Goal: Transaction & Acquisition: Purchase product/service

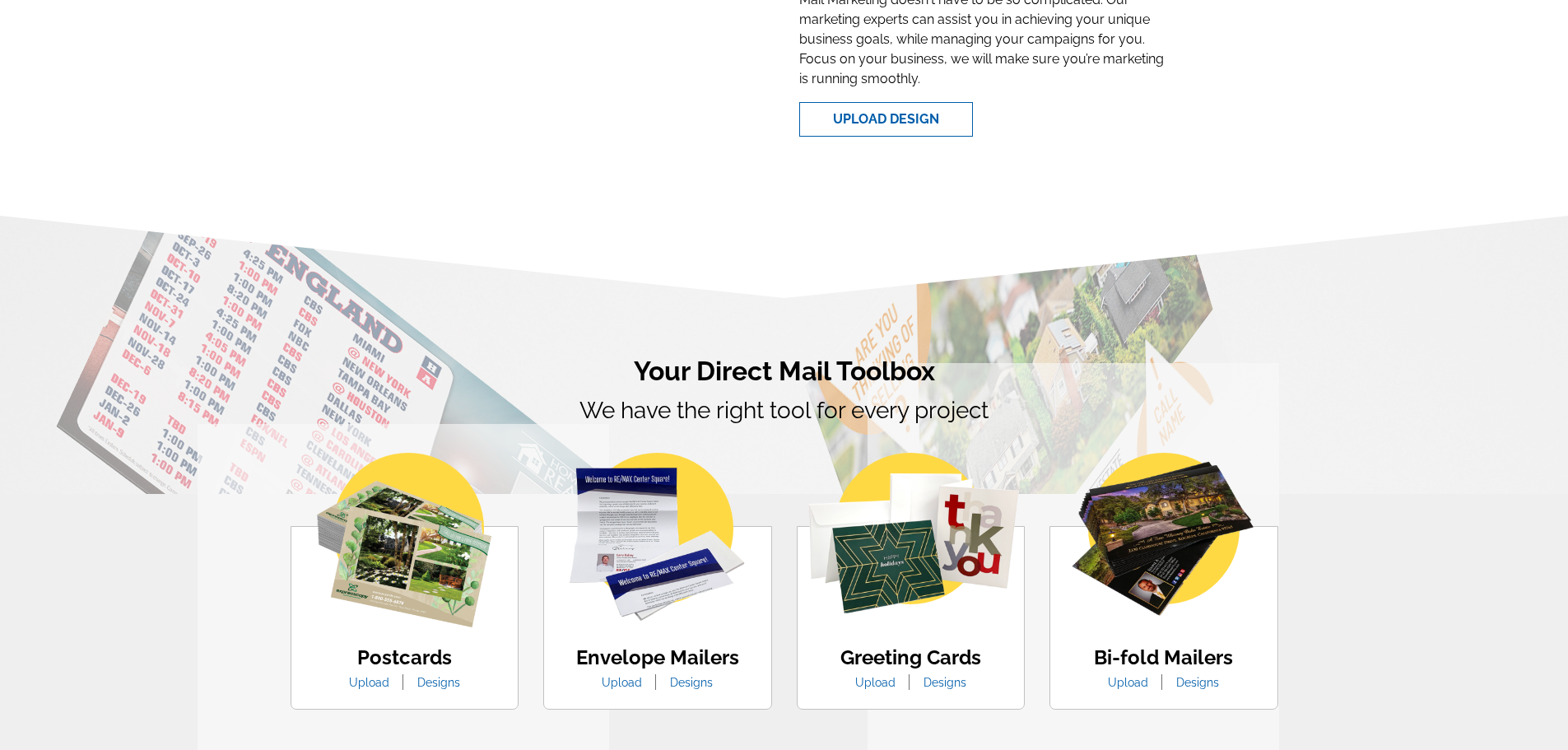
scroll to position [330, 0]
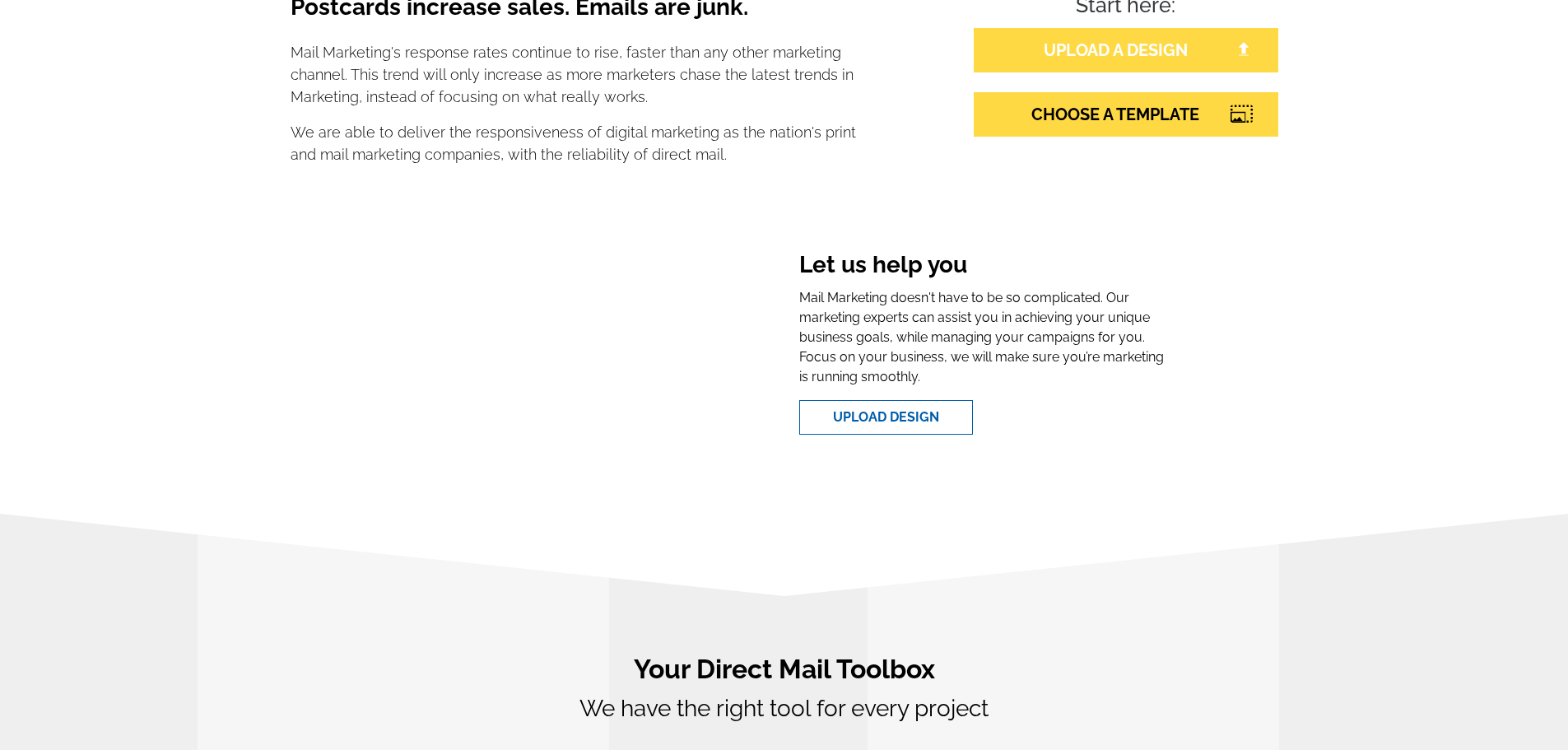
click at [1039, 39] on link "UPLOAD A DESIGN" at bounding box center [1126, 50] width 305 height 45
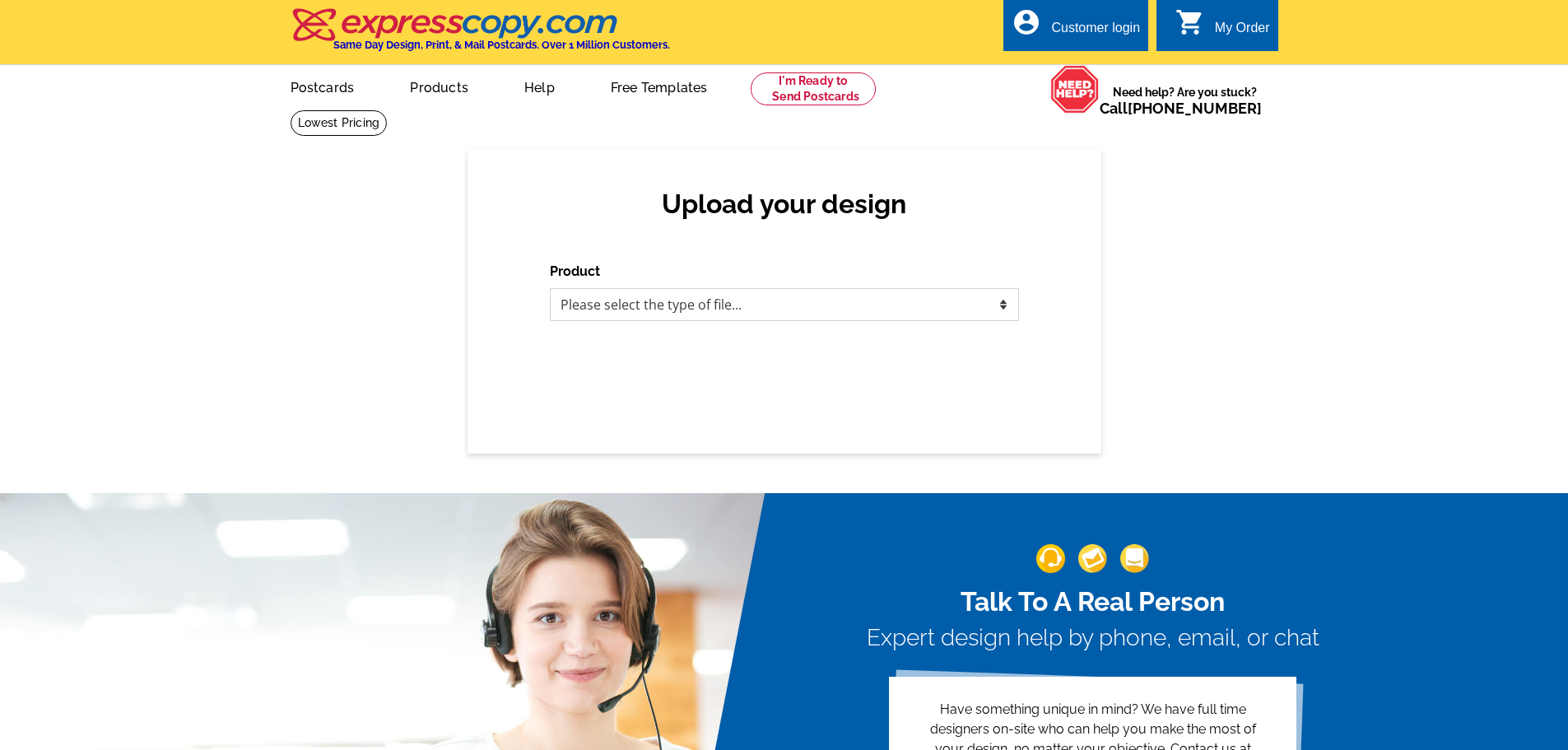
click at [742, 305] on select "Please select the type of file... Postcards Business Cards Letters and flyers G…" at bounding box center [784, 305] width 469 height 33
click at [550, 288] on select "Please select the type of file... Postcards Business Cards Letters and flyers G…" at bounding box center [784, 305] width 469 height 33
click at [676, 305] on select "Please select the type of file... Postcards Business Cards Letters and flyers G…" at bounding box center [784, 305] width 469 height 33
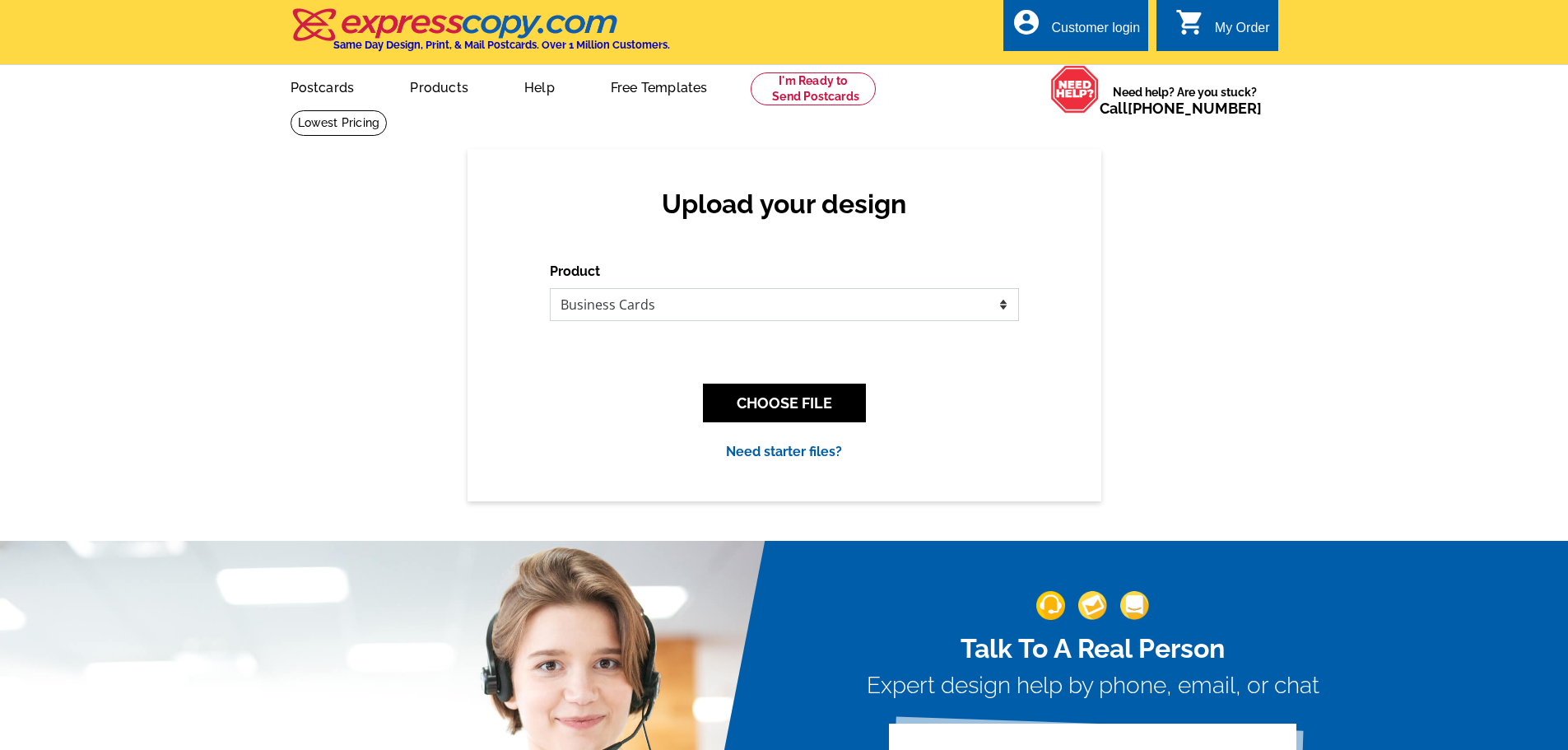
select select "1"
click at [550, 288] on select "Please select the type of file... Postcards Business Cards Letters and flyers G…" at bounding box center [784, 305] width 469 height 33
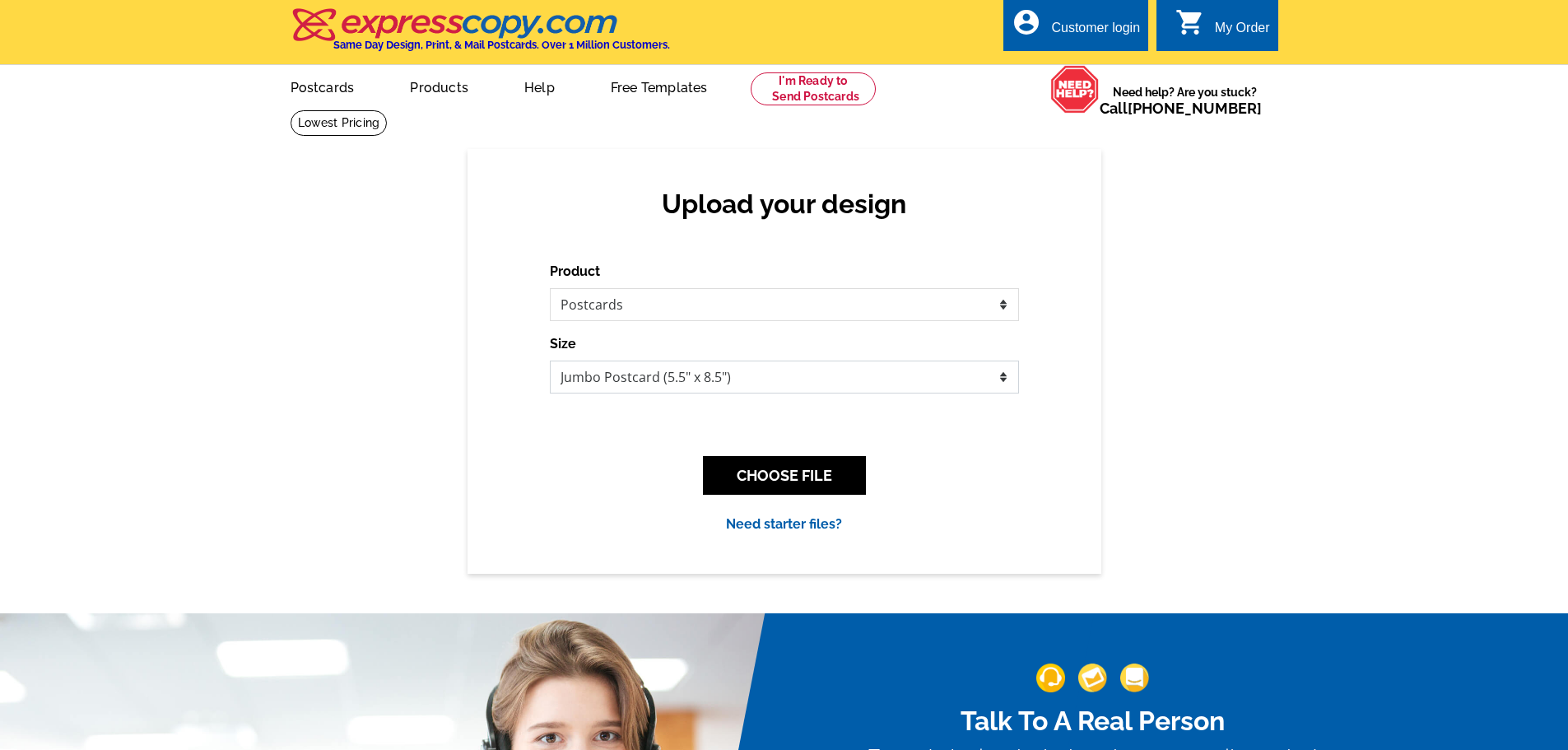
click at [677, 386] on select "Jumbo Postcard (5.5" x 8.5") Regular Postcard (4.25" x 5.6") Panoramic Postcard…" at bounding box center [784, 377] width 469 height 33
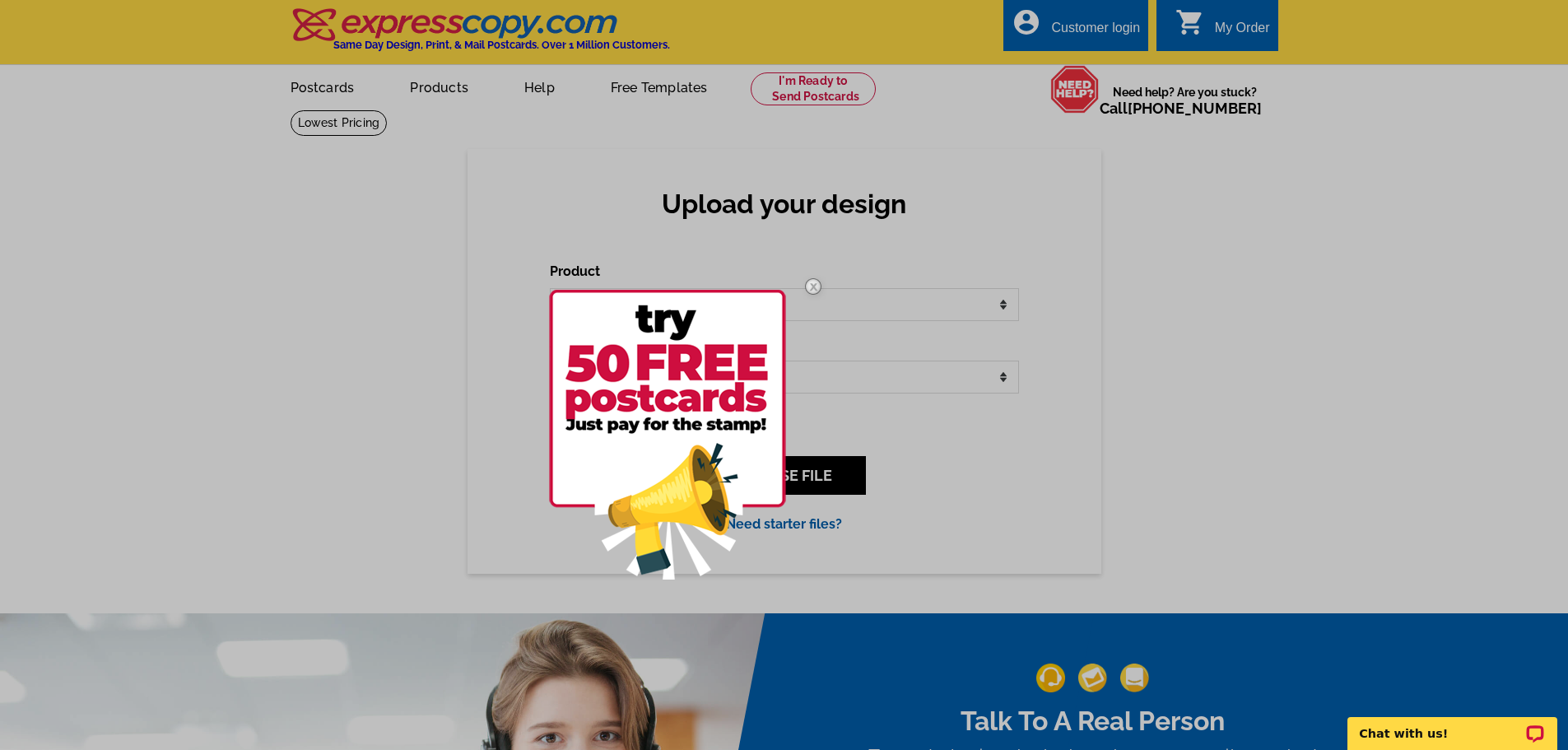
click at [821, 287] on img at bounding box center [813, 287] width 48 height 48
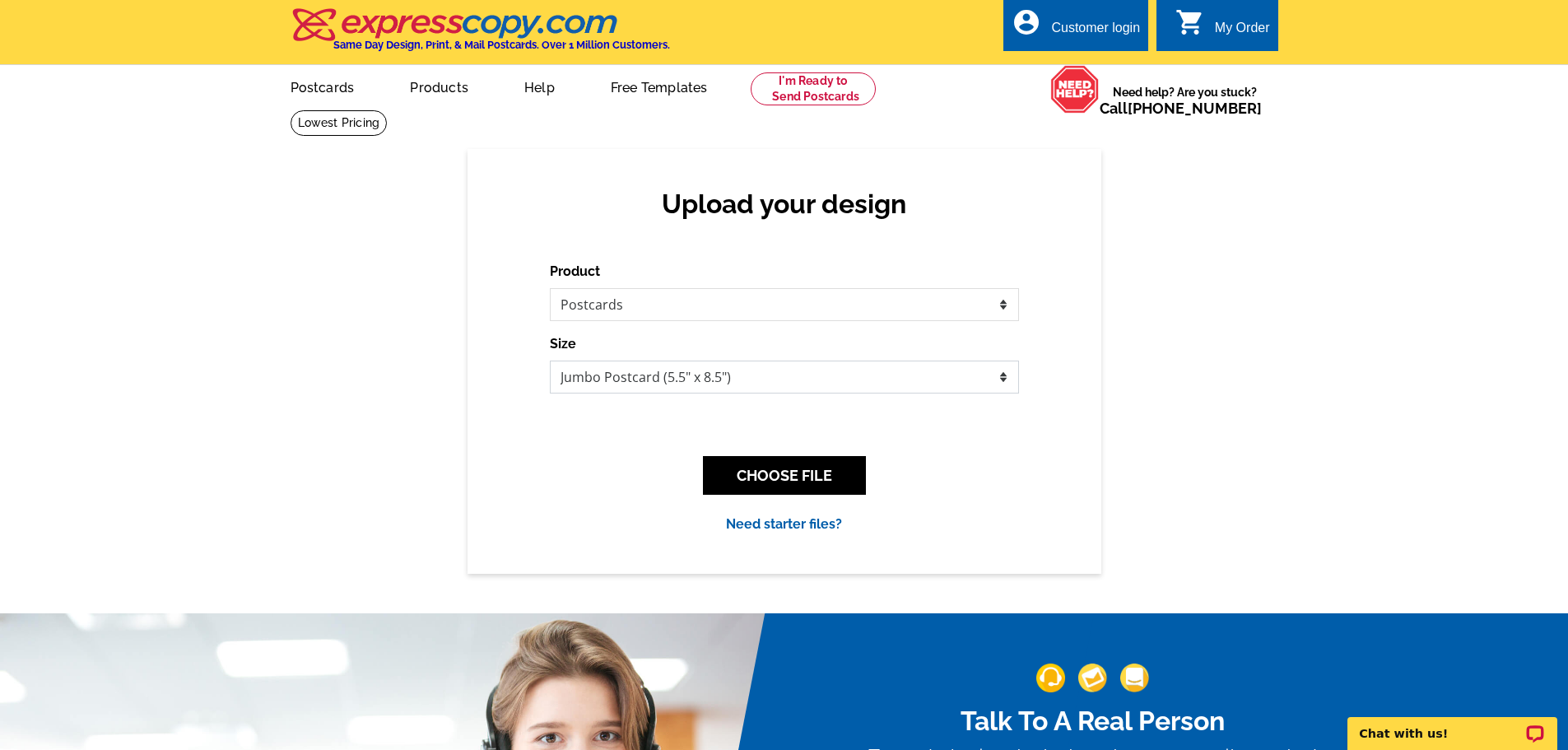
click at [629, 374] on select "Jumbo Postcard (5.5" x 8.5") Regular Postcard (4.25" x 5.6") Panoramic Postcard…" at bounding box center [784, 377] width 469 height 33
